Goal: Information Seeking & Learning: Learn about a topic

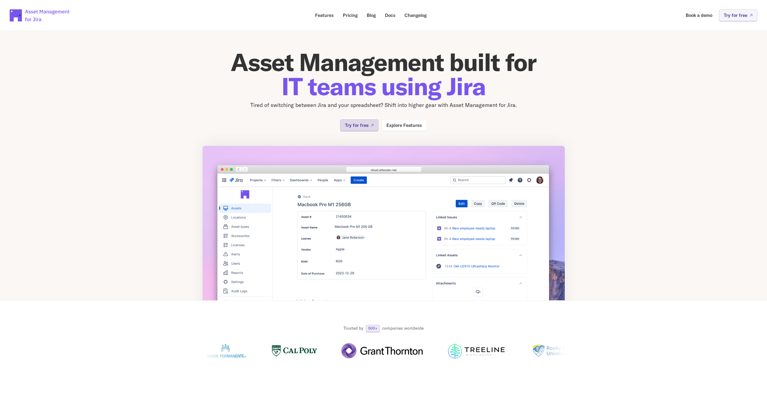
click at [360, 124] on p "Try for free" at bounding box center [357, 125] width 24 height 5
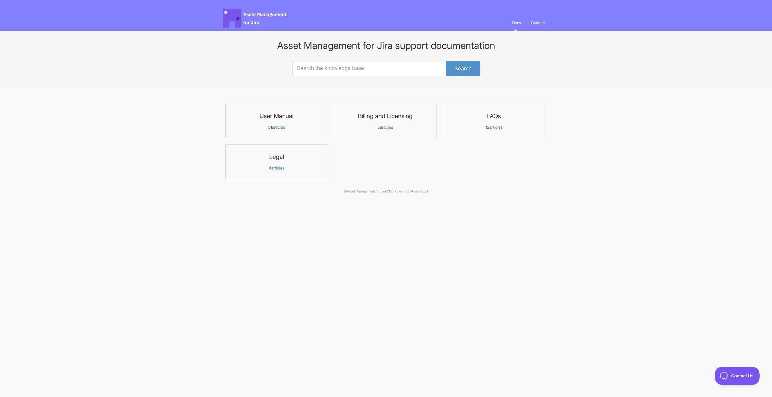
click at [284, 126] on p "31 articles" at bounding box center [276, 127] width 95 height 5
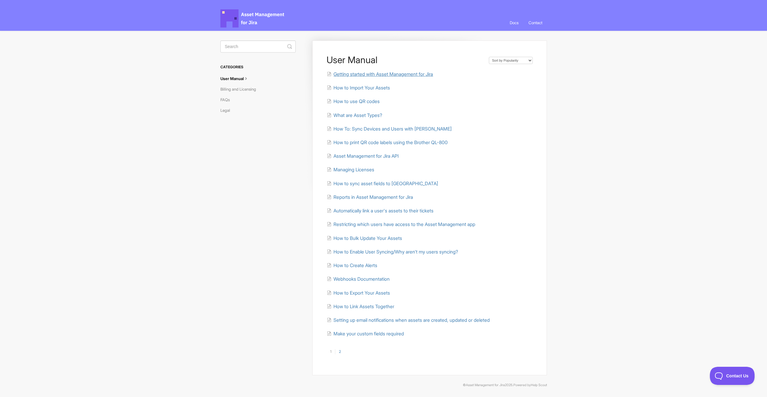
click at [401, 74] on span "Getting started with Asset Management for Jira" at bounding box center [384, 74] width 100 height 6
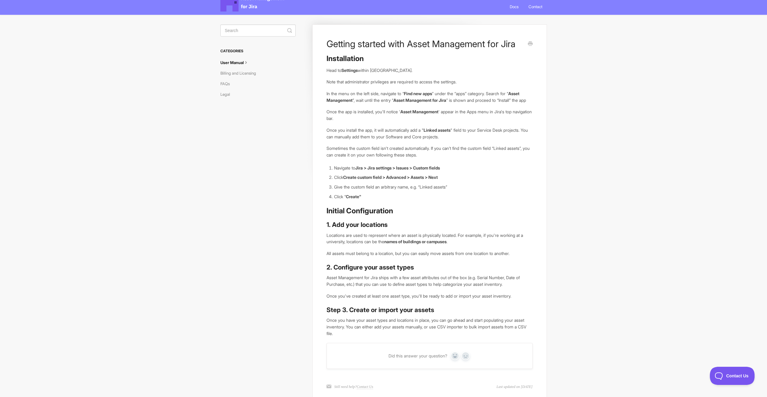
scroll to position [30, 0]
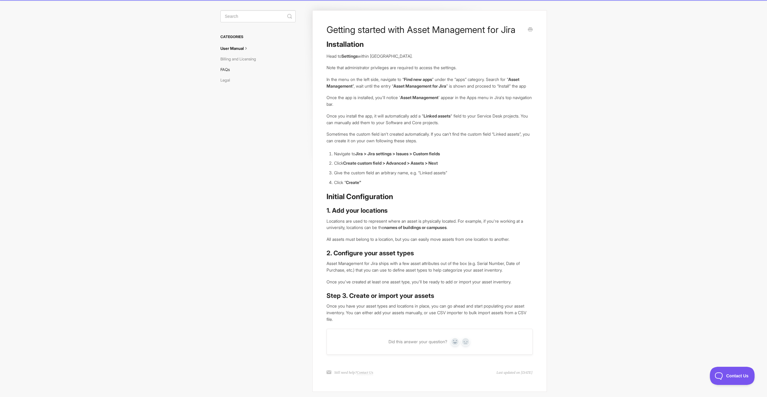
click at [224, 67] on link "FAQs" at bounding box center [227, 70] width 14 height 10
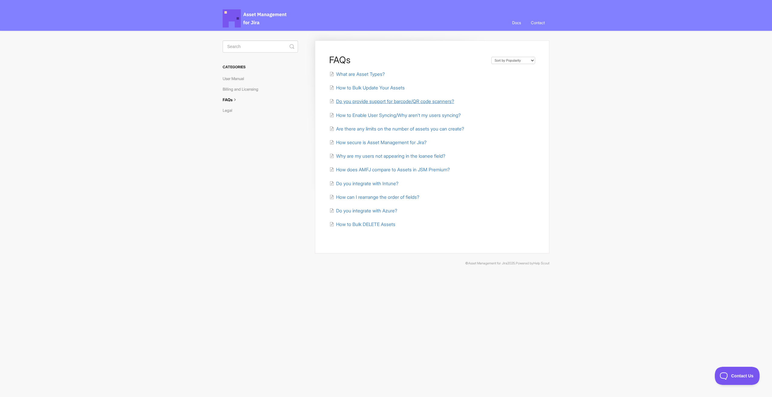
click at [391, 101] on span "Do you provide support for barcode/QR code scanners?" at bounding box center [395, 102] width 118 height 6
click at [399, 116] on span "How to Enable User Syncing/Why aren't my users syncing?" at bounding box center [398, 116] width 125 height 6
click at [387, 144] on span "How secure is Asset Management for Jira?" at bounding box center [381, 143] width 90 height 6
